Goal: Check status: Check status

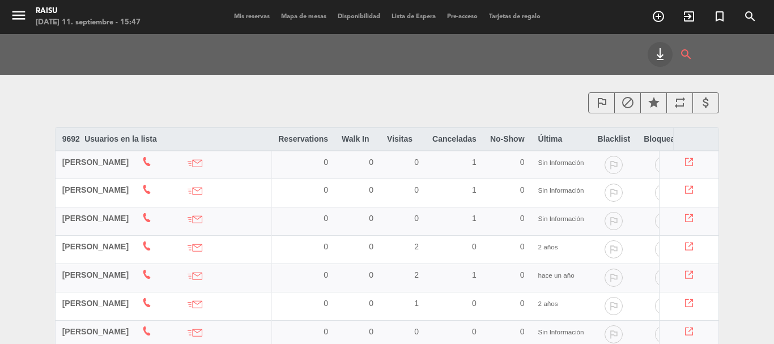
click at [252, 18] on span "Mis reservas" at bounding box center [251, 17] width 47 height 6
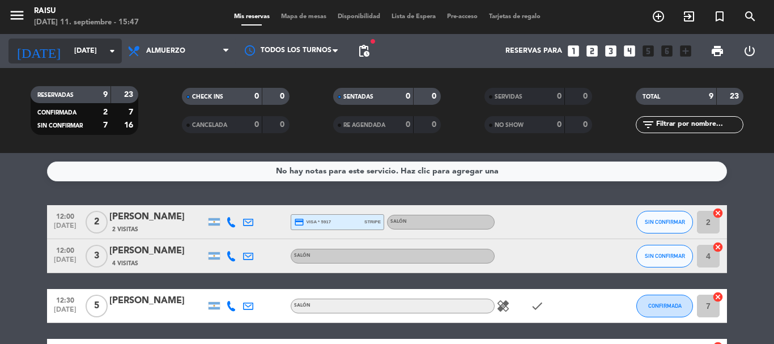
click at [73, 52] on input "[DATE]" at bounding box center [117, 50] width 96 height 19
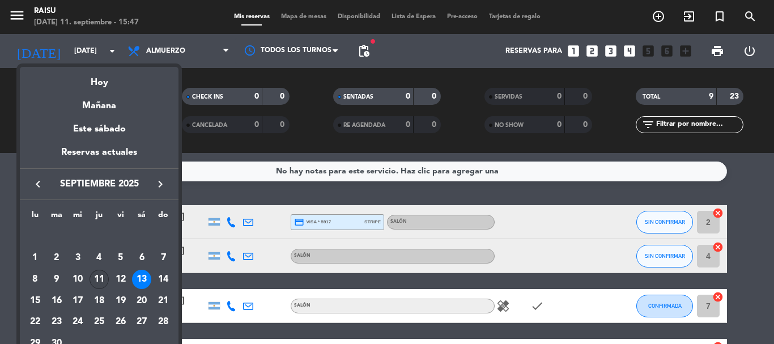
click at [97, 280] on div "11" at bounding box center [99, 279] width 19 height 19
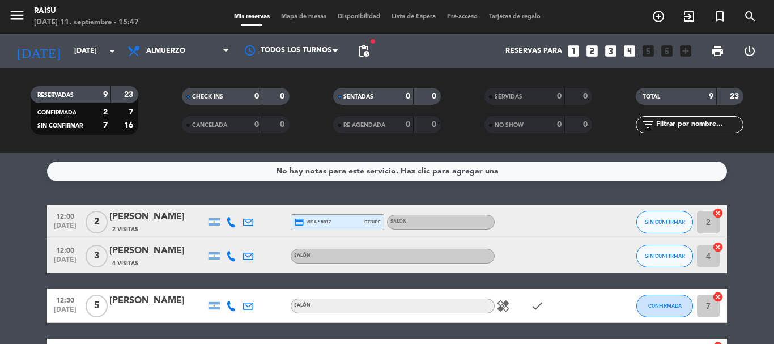
type input "[DEMOGRAPHIC_DATA][DATE]"
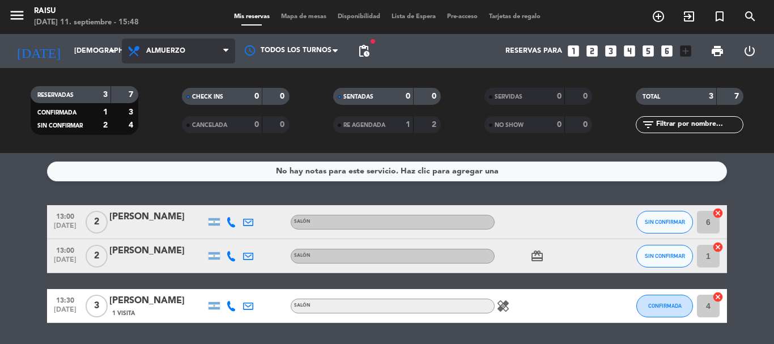
click at [144, 45] on span "Almuerzo" at bounding box center [178, 51] width 113 height 25
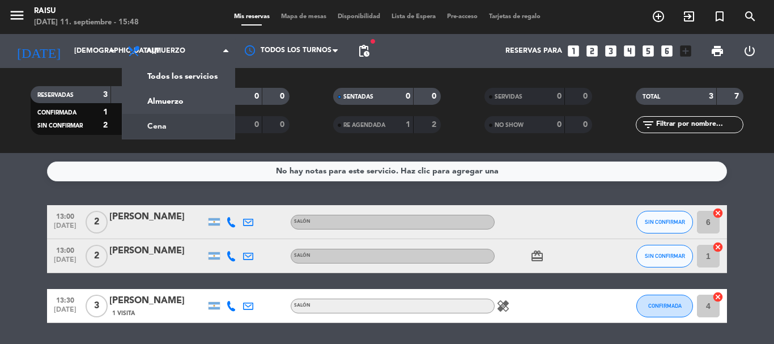
drag, startPoint x: 158, startPoint y: 126, endPoint x: 0, endPoint y: 144, distance: 159.2
click at [159, 126] on div "menu Raisu [DATE] 11. septiembre - 15:48 Mis reservas Mapa de mesas Disponibili…" at bounding box center [387, 76] width 774 height 153
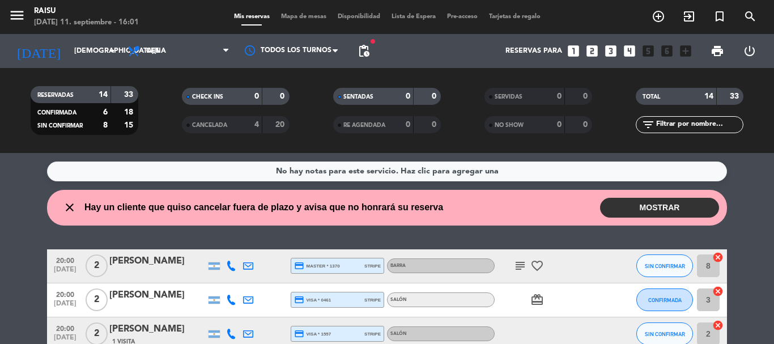
click at [678, 205] on button "MOSTRAR" at bounding box center [659, 208] width 119 height 20
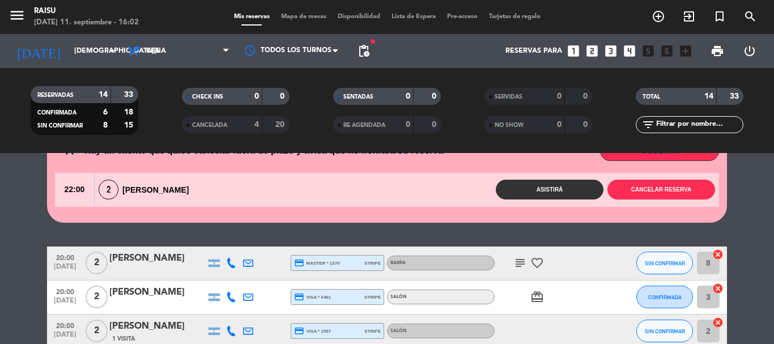
scroll to position [113, 0]
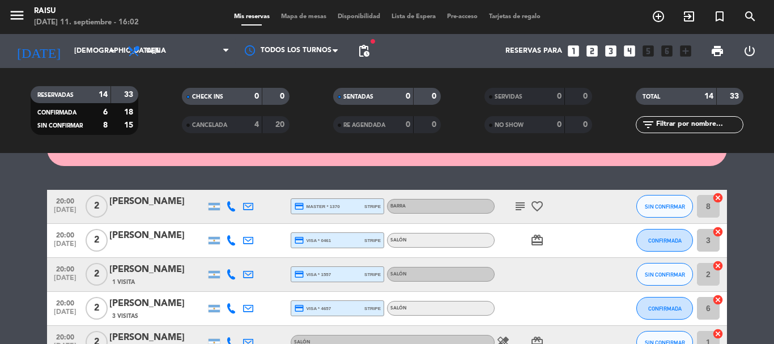
click at [520, 212] on icon "subject" at bounding box center [520, 206] width 14 height 14
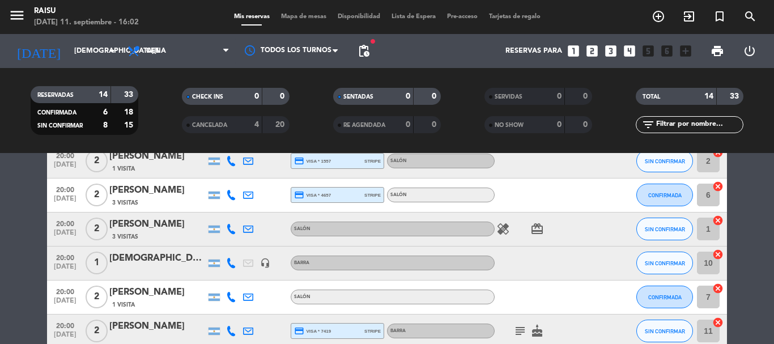
scroll to position [283, 0]
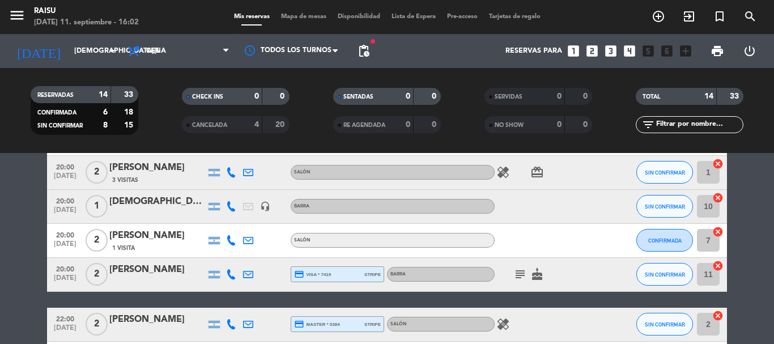
click at [524, 280] on icon "subject" at bounding box center [520, 274] width 14 height 14
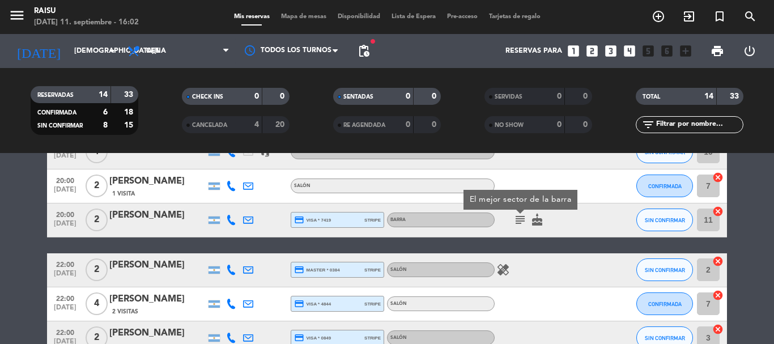
scroll to position [224, 0]
